Goal: Transaction & Acquisition: Download file/media

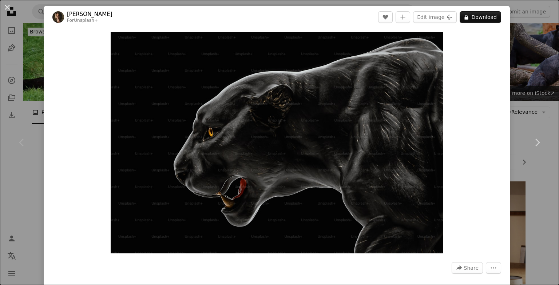
scroll to position [733, 0]
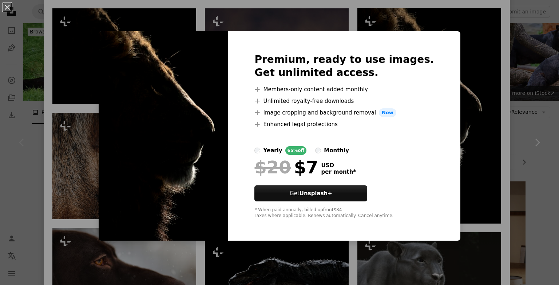
click at [429, 65] on div "Premium, ready to use images. Get unlimited access. A plus sign Members-only co…" at bounding box center [344, 136] width 232 height 210
click at [174, 50] on img at bounding box center [164, 136] width 130 height 210
click at [72, 73] on div "An X shape Premium, ready to use images. Get unlimited access. A plus sign Memb…" at bounding box center [279, 142] width 559 height 285
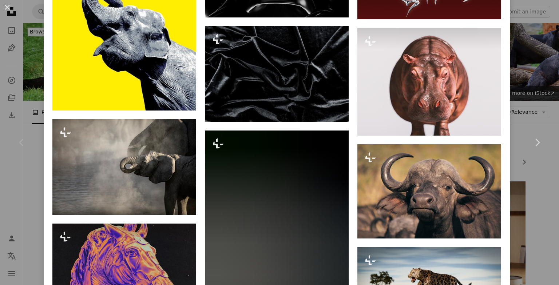
scroll to position [3364, 0]
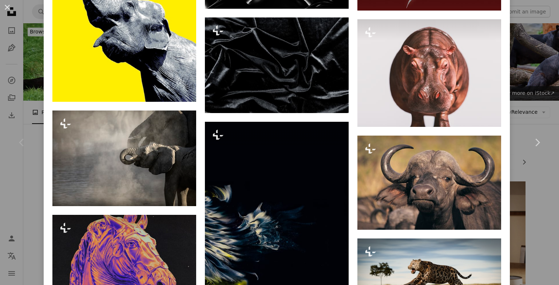
click at [526, 16] on div "An X shape Chevron left Chevron right Alex Shuper For Unsplash+ A heart A plus …" at bounding box center [279, 142] width 559 height 285
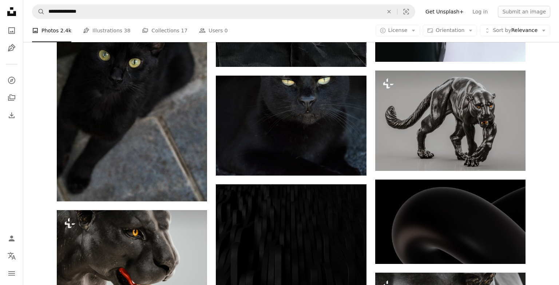
scroll to position [554, 0]
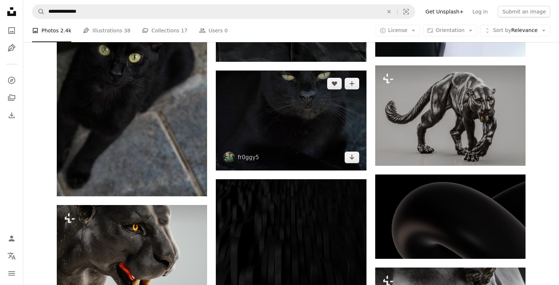
click at [278, 109] on img at bounding box center [291, 121] width 150 height 100
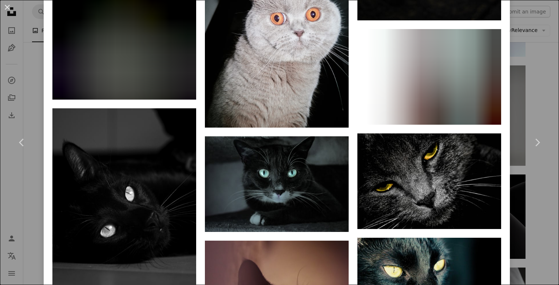
scroll to position [2473, 0]
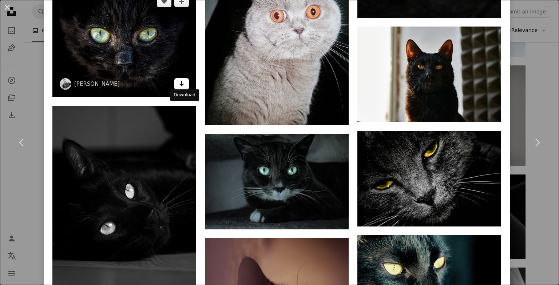
click at [185, 88] on icon "Arrow pointing down" at bounding box center [182, 83] width 6 height 9
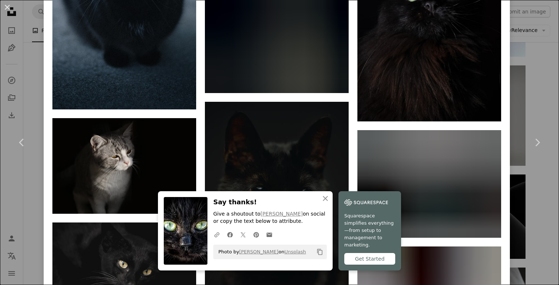
scroll to position [4156, 0]
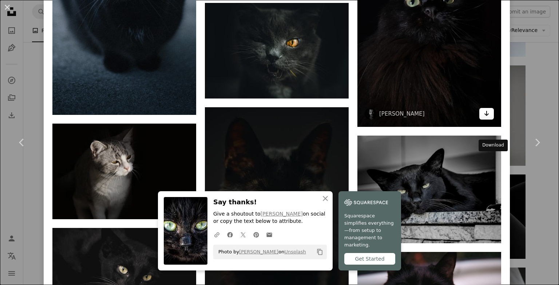
click at [494, 120] on link "Arrow pointing down" at bounding box center [486, 114] width 15 height 12
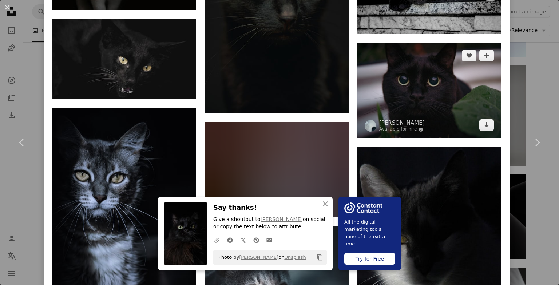
scroll to position [4364, 0]
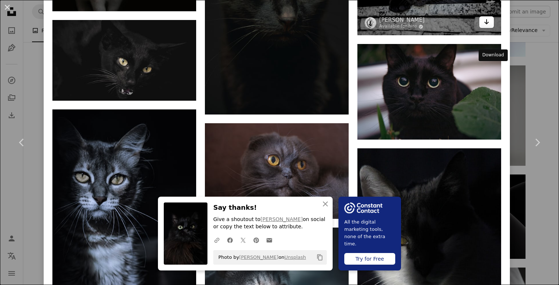
click at [486, 28] on link "Arrow pointing down" at bounding box center [486, 22] width 15 height 12
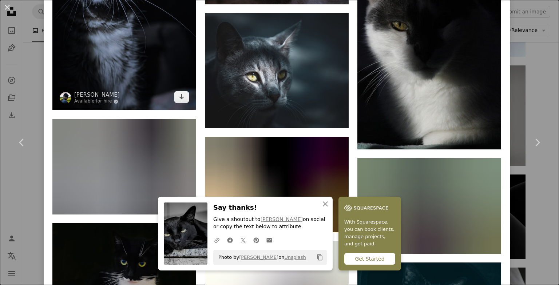
scroll to position [4587, 0]
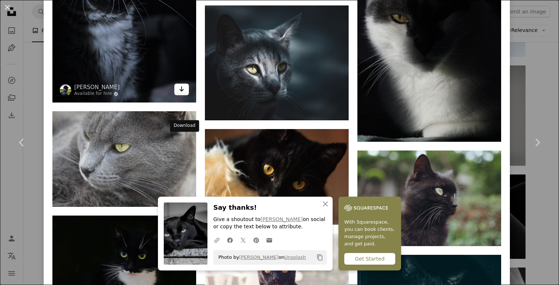
click at [187, 95] on link "Arrow pointing down" at bounding box center [181, 90] width 15 height 12
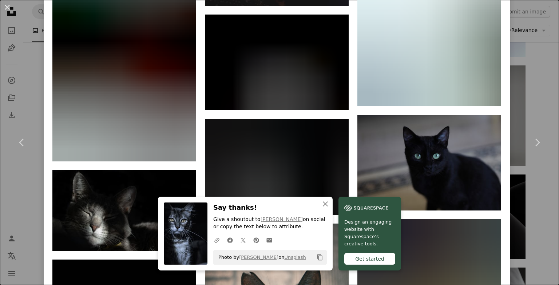
scroll to position [5330, 0]
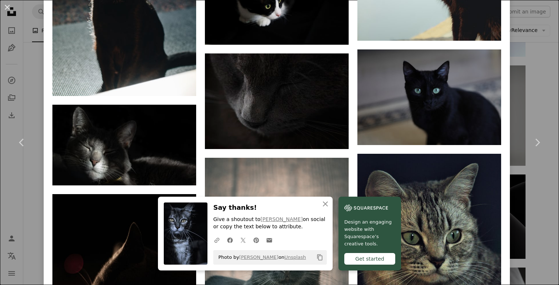
click at [519, 4] on div "An X shape Chevron left Chevron right An X shape Close Say thanks! Give a shout…" at bounding box center [279, 142] width 559 height 285
